Goal: Information Seeking & Learning: Learn about a topic

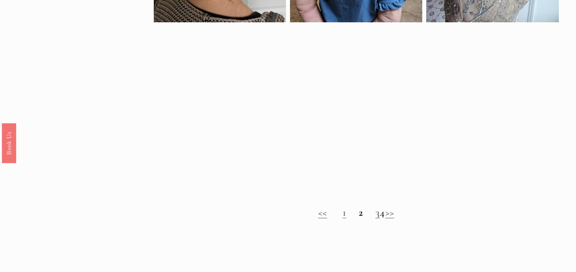
scroll to position [548, 0]
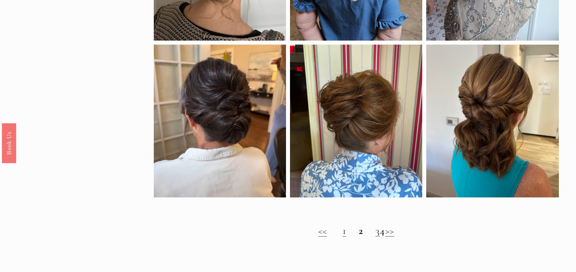
click at [394, 237] on link ">>" at bounding box center [389, 230] width 9 height 12
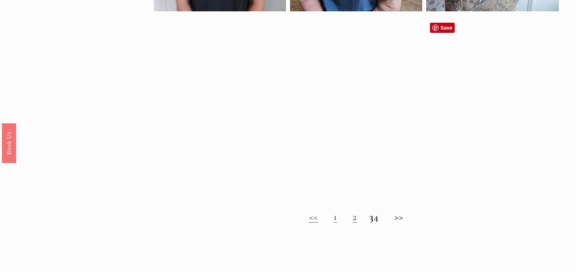
scroll to position [584, 0]
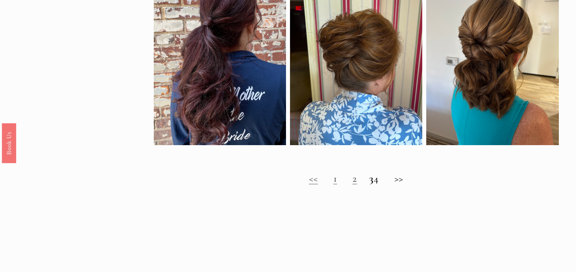
click at [402, 184] on h2 "<< 1 2 3 4 >>" at bounding box center [356, 178] width 405 height 12
click at [400, 183] on h2 "<< 1 2 3 4 >>" at bounding box center [356, 178] width 405 height 12
click at [404, 183] on h2 "<< 1 2 3 4 >>" at bounding box center [356, 178] width 405 height 12
click at [381, 184] on h2 "<< 1 2 3 4 >>" at bounding box center [356, 178] width 405 height 12
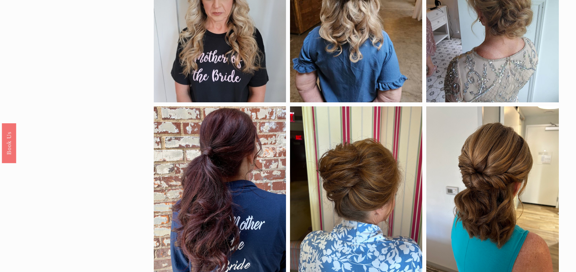
scroll to position [365, 0]
